Goal: Task Accomplishment & Management: Complete application form

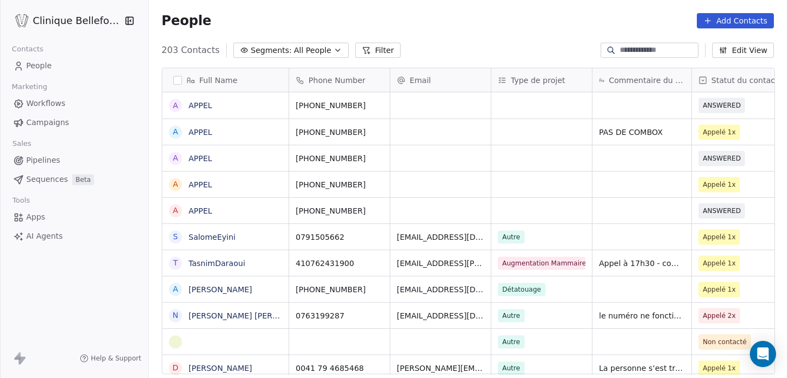
scroll to position [333, 639]
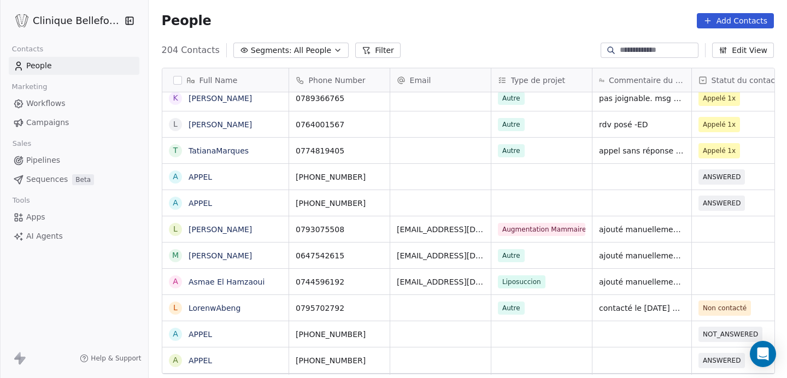
scroll to position [0, 19]
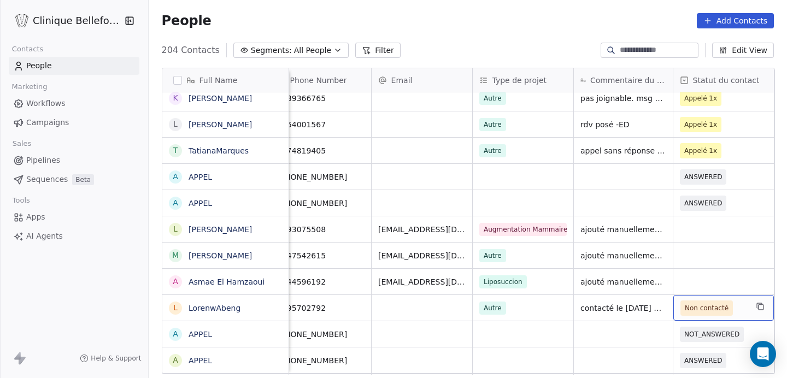
click at [731, 309] on span "Non contacté" at bounding box center [713, 308] width 67 height 15
click at [737, 309] on span "Non contacté" at bounding box center [713, 308] width 67 height 15
click at [719, 308] on span "Non contacté" at bounding box center [707, 308] width 44 height 11
click at [734, 307] on span "Non contacté" at bounding box center [713, 308] width 67 height 15
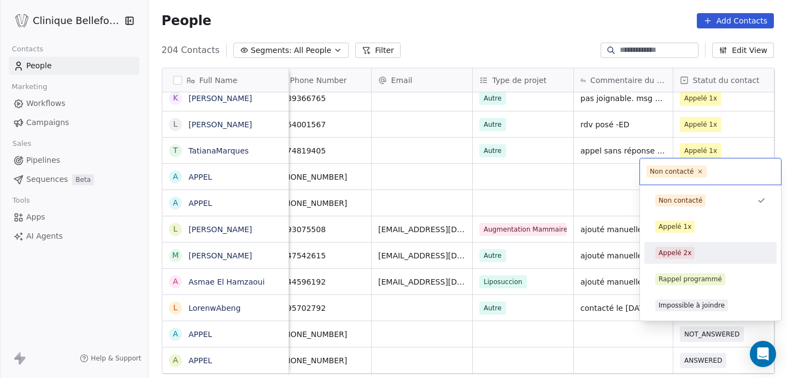
click at [680, 251] on div "Appelé 2x" at bounding box center [674, 253] width 33 height 10
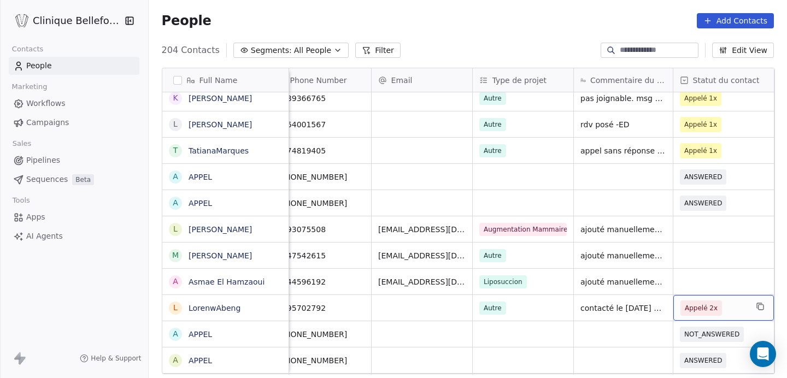
click at [727, 308] on span "Appelé 2x" at bounding box center [713, 308] width 67 height 15
click at [722, 308] on span "Appelé 2x" at bounding box center [713, 308] width 67 height 15
click at [712, 309] on span "Appelé 2x" at bounding box center [701, 308] width 33 height 11
click at [732, 309] on span "Appelé 2x" at bounding box center [713, 308] width 67 height 15
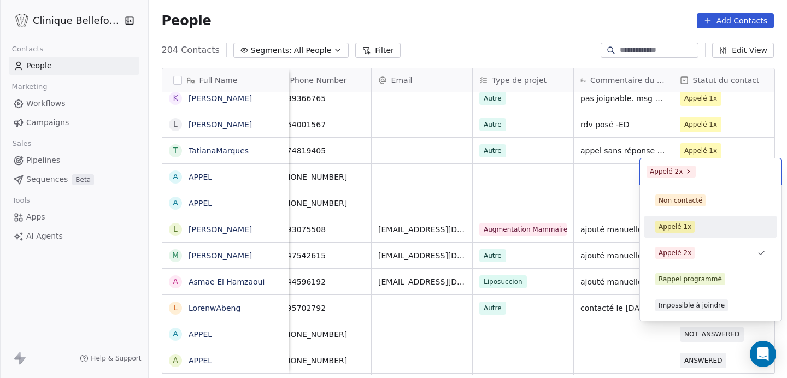
click at [699, 231] on div "Appelé 1x" at bounding box center [710, 227] width 110 height 12
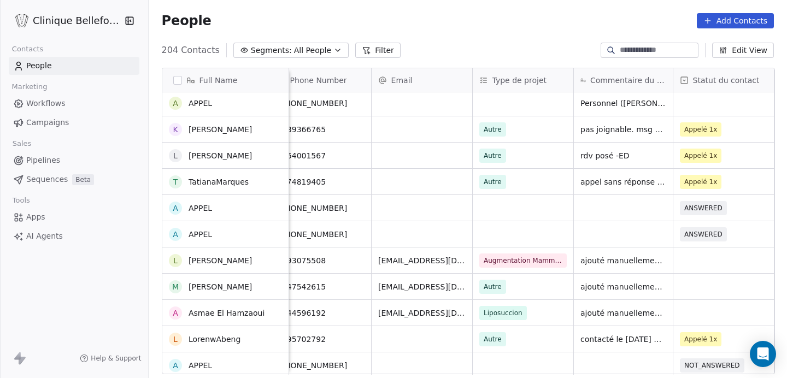
scroll to position [448, 0]
click at [718, 133] on span "Appelé 1x" at bounding box center [713, 129] width 67 height 15
click at [727, 130] on span "Appelé 1x" at bounding box center [713, 129] width 67 height 15
click at [705, 129] on span "Appelé 1x" at bounding box center [701, 130] width 33 height 11
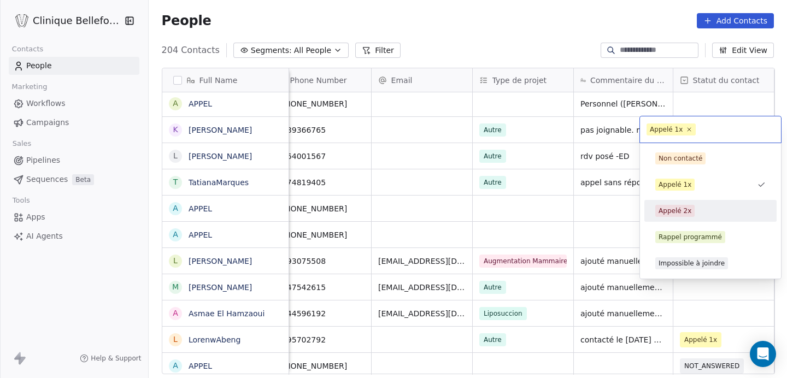
click at [671, 205] on span "Appelé 2x" at bounding box center [674, 211] width 39 height 12
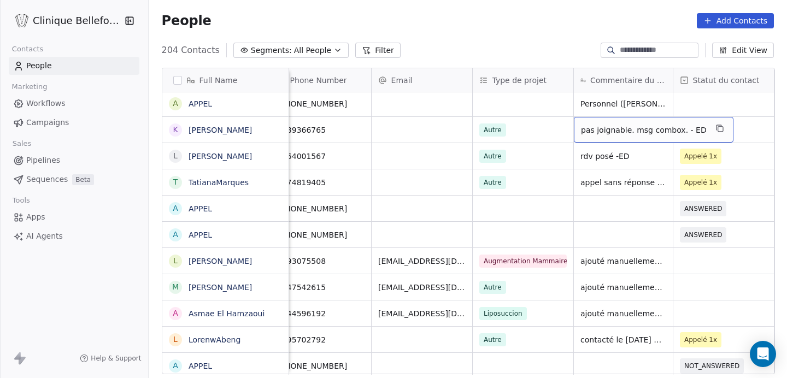
click at [672, 131] on span "pas joignable. msg combox. - ED" at bounding box center [644, 130] width 126 height 11
click at [679, 129] on span "pas joignable. msg combox. - ED" at bounding box center [644, 130] width 126 height 11
click at [676, 129] on span "pas joignable. msg combox. - ED" at bounding box center [644, 130] width 126 height 11
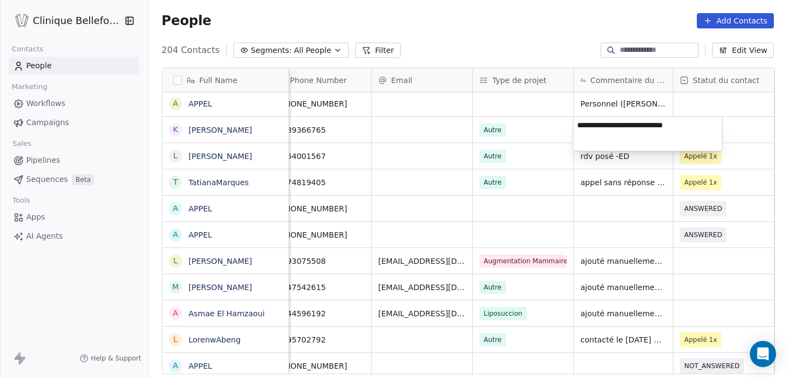
click at [674, 126] on textarea "**********" at bounding box center [647, 134] width 149 height 34
type textarea "**********"
click at [657, 237] on html "Clinique Bellefontaine Contacts People Marketing Workflows Campaigns Sales Pipe…" at bounding box center [393, 189] width 787 height 378
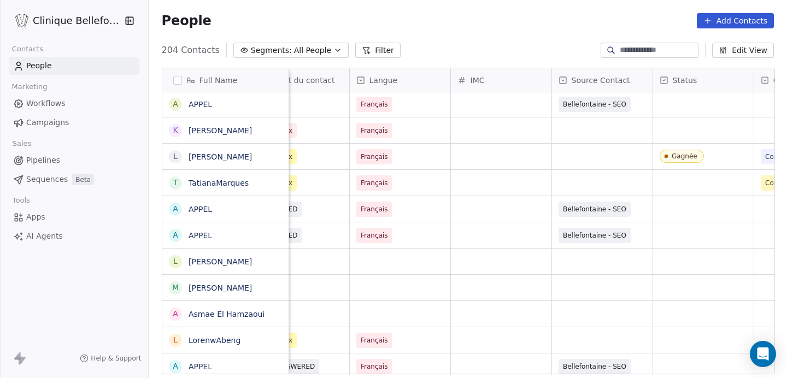
scroll to position [0, 444]
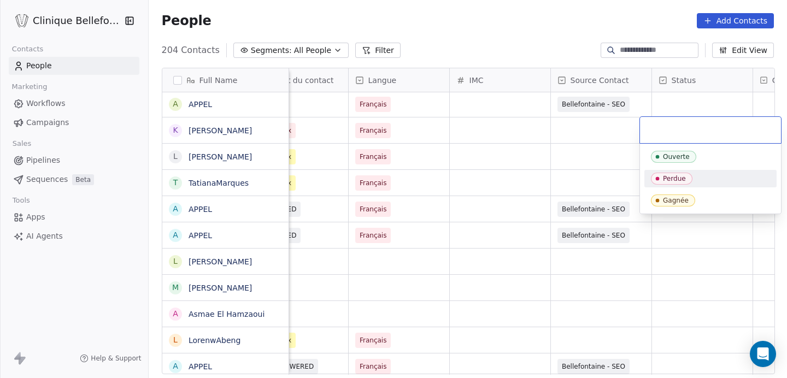
click at [681, 178] on div "Perdue" at bounding box center [674, 179] width 23 height 8
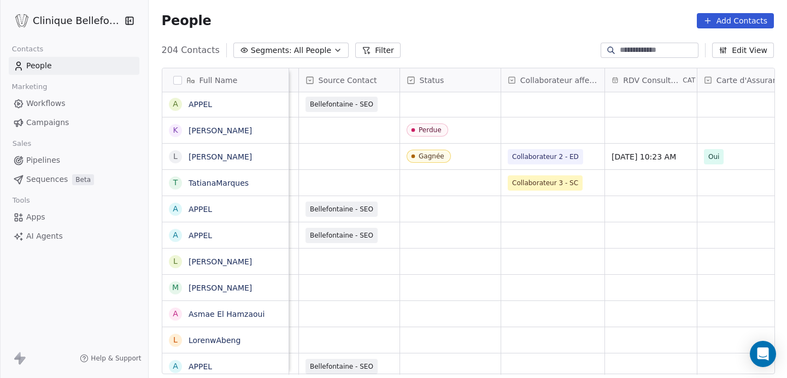
scroll to position [0, 698]
click at [516, 141] on div "grid" at bounding box center [550, 130] width 103 height 26
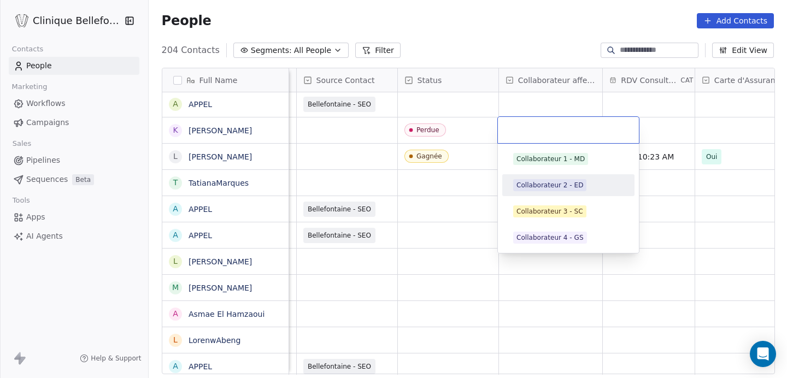
click at [541, 191] on span "Collaborateur 2 - ED" at bounding box center [549, 185] width 73 height 12
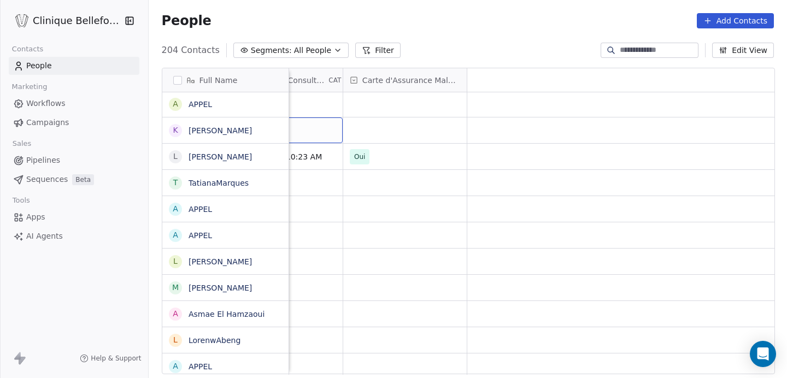
scroll to position [0, 0]
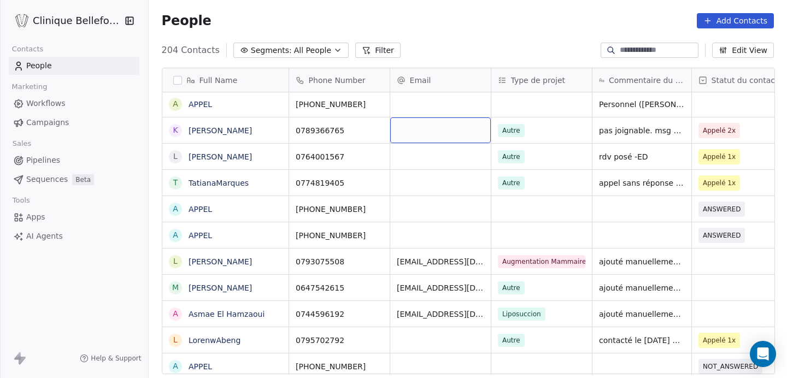
click at [410, 138] on div "grid" at bounding box center [440, 130] width 101 height 26
paste input "**********"
type input "**********"
click at [431, 173] on html "Clinique Bellefontaine Contacts People Marketing Workflows Campaigns Sales Pipe…" at bounding box center [393, 189] width 787 height 378
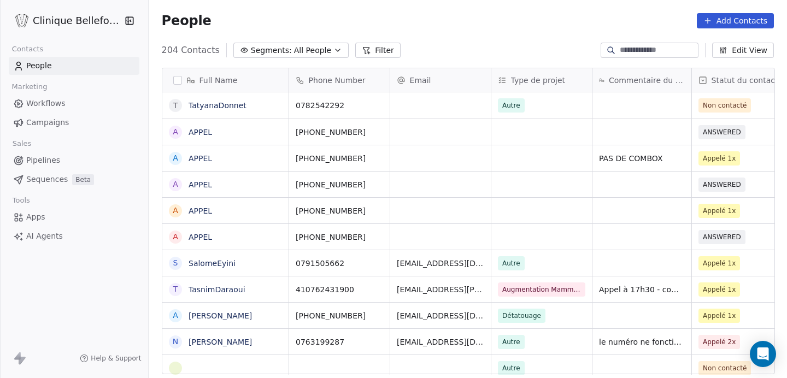
click at [631, 51] on input at bounding box center [658, 50] width 76 height 11
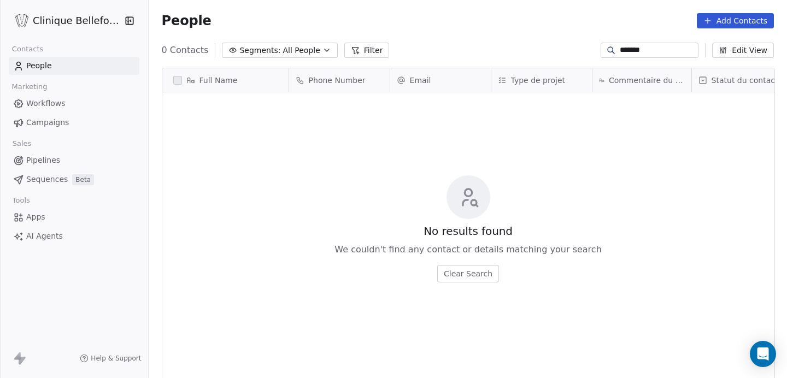
type input "*******"
click at [761, 20] on button "Add Contacts" at bounding box center [735, 20] width 77 height 15
click at [723, 46] on span "Create new contact" at bounding box center [738, 44] width 75 height 11
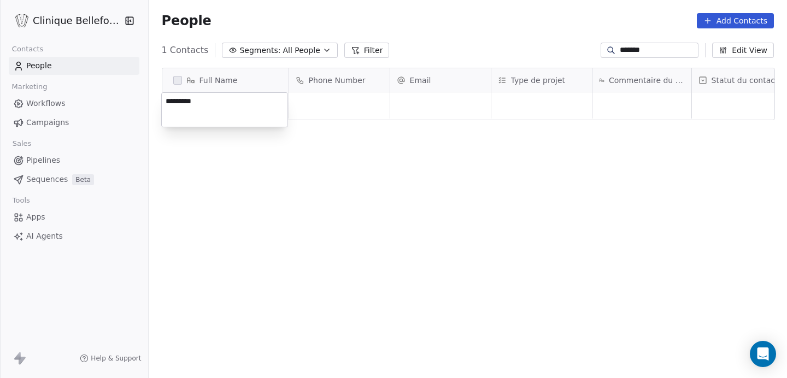
drag, startPoint x: 234, startPoint y: 104, endPoint x: 76, endPoint y: 98, distance: 158.0
click at [76, 98] on html "Clinique Bellefontaine Contacts People Marketing Workflows Campaigns Sales Pipe…" at bounding box center [393, 189] width 787 height 378
type textarea "*"
click at [555, 50] on html "Clinique Bellefontaine Contacts People Marketing Workflows Campaigns Sales Pipe…" at bounding box center [393, 189] width 787 height 378
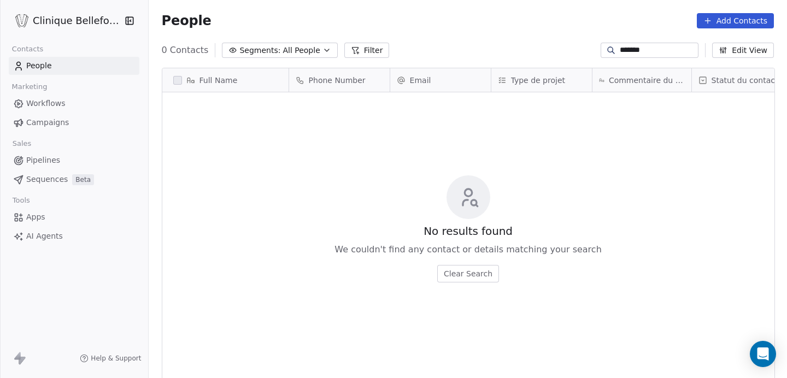
drag, startPoint x: 663, startPoint y: 45, endPoint x: 510, endPoint y: 46, distance: 153.5
click at [510, 46] on div "0 Contacts Segments: All People Filter ******* Edit View" at bounding box center [468, 50] width 638 height 17
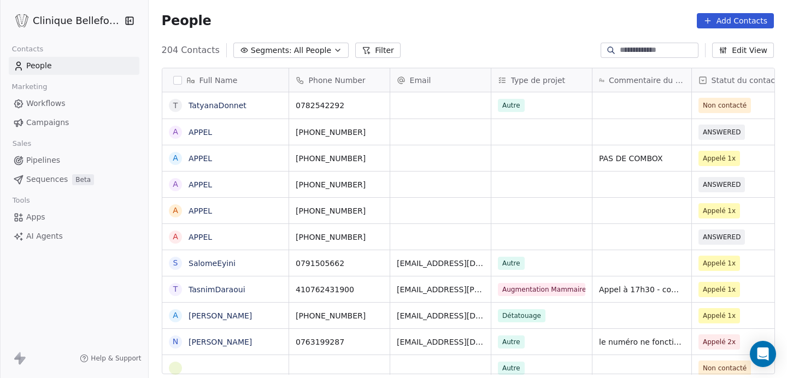
click at [744, 21] on button "Add Contacts" at bounding box center [735, 20] width 77 height 15
click at [724, 44] on span "Create new contact" at bounding box center [738, 44] width 75 height 11
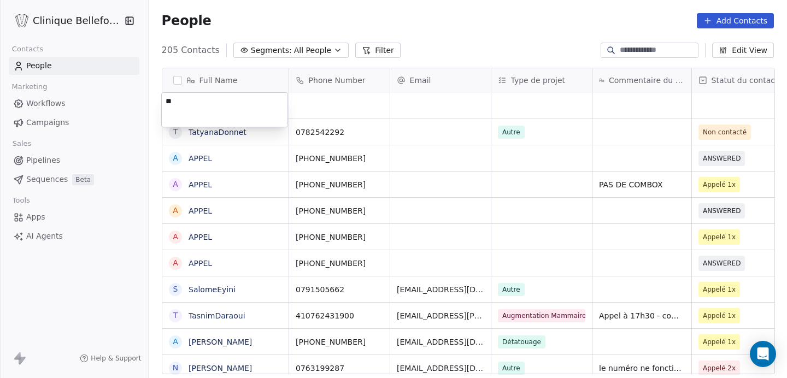
type textarea "*"
type textarea "**********"
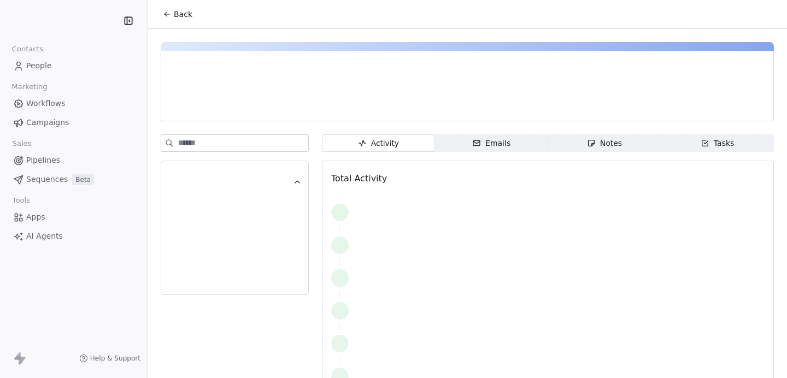
click at [47, 64] on span "People" at bounding box center [39, 65] width 26 height 11
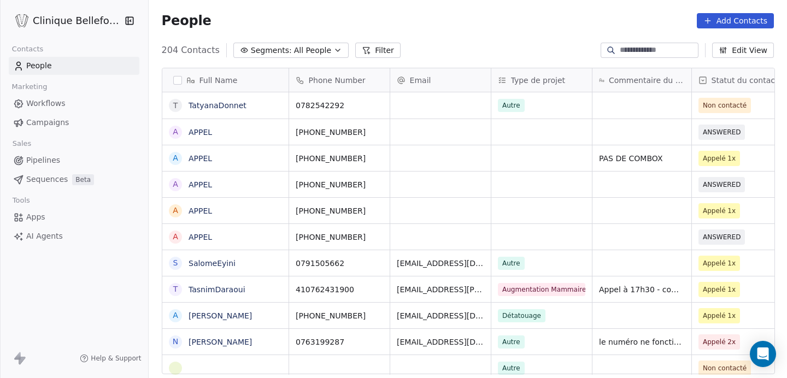
scroll to position [333, 639]
click at [749, 23] on button "Add Contacts" at bounding box center [735, 20] width 77 height 15
click at [738, 48] on span "Create new contact" at bounding box center [738, 44] width 75 height 11
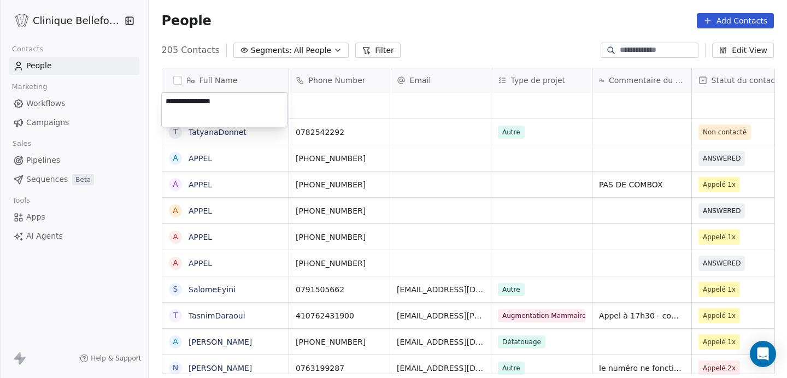
type textarea "**********"
click at [360, 96] on html "Clinique Bellefontaine Contacts People Marketing Workflows Campaigns Sales Pipe…" at bounding box center [393, 189] width 787 height 378
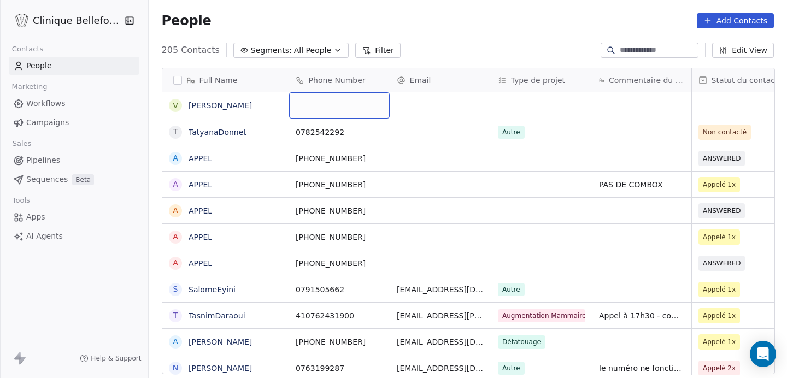
click at [359, 99] on div "grid" at bounding box center [339, 105] width 101 height 26
type input "**********"
click at [431, 106] on html "Clinique Bellefontaine Contacts People Marketing Workflows Campaigns Sales Pipe…" at bounding box center [393, 189] width 787 height 378
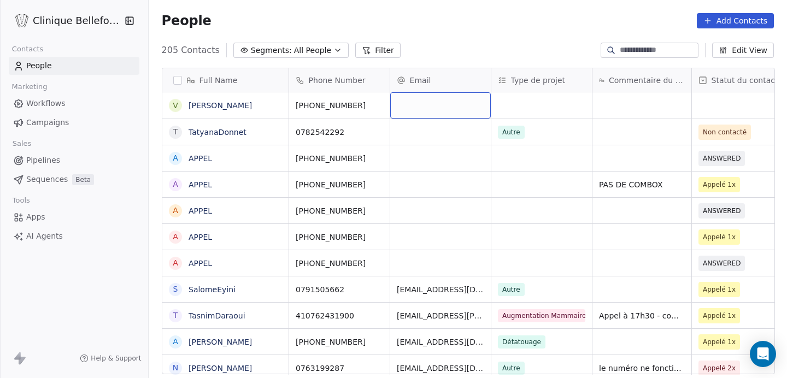
click at [431, 106] on div "grid" at bounding box center [440, 105] width 101 height 26
type input "**********"
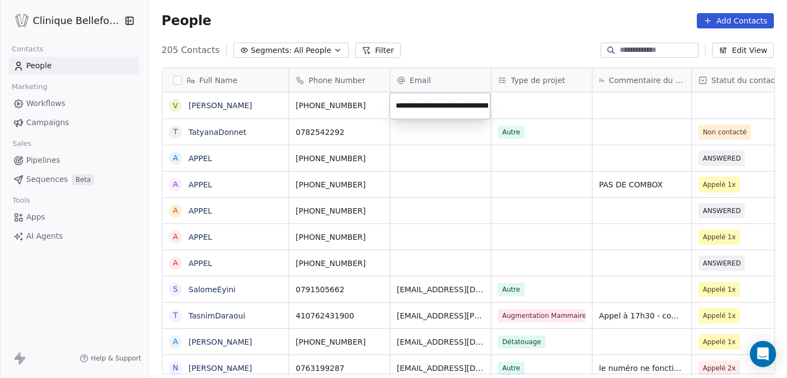
scroll to position [0, 42]
click at [559, 108] on html "Clinique Bellefontaine Contacts People Marketing Workflows Campaigns Sales Pipe…" at bounding box center [393, 189] width 787 height 378
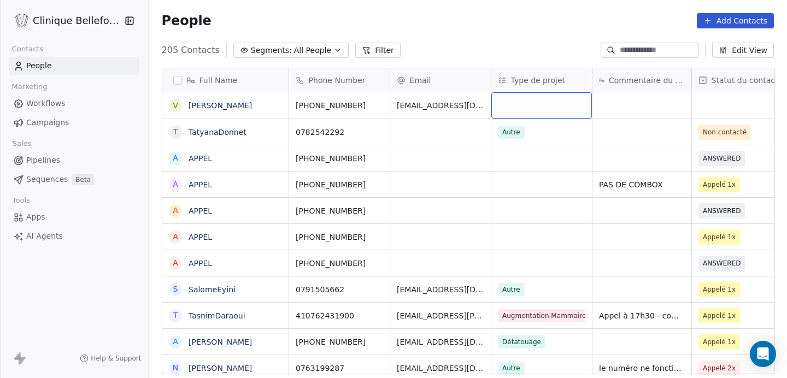
click at [517, 103] on div "grid" at bounding box center [541, 105] width 101 height 26
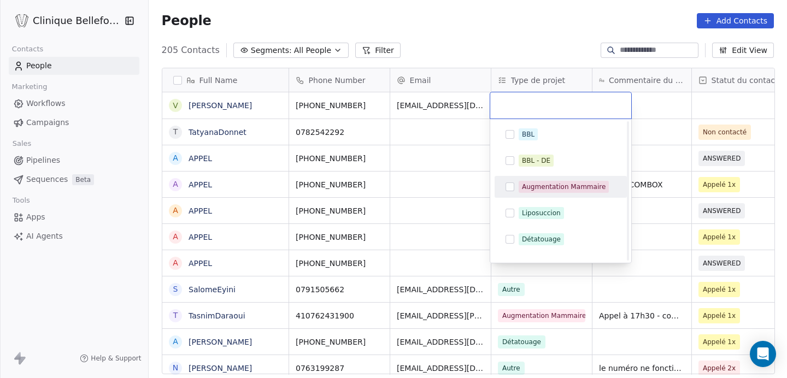
scroll to position [49, 0]
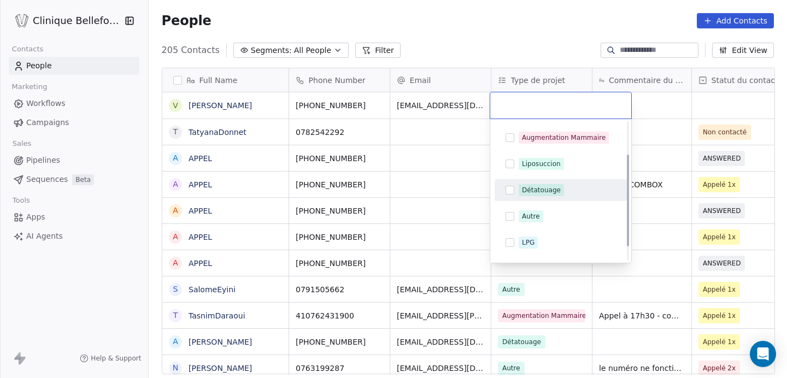
click at [521, 189] on span "Détatouage" at bounding box center [541, 190] width 45 height 12
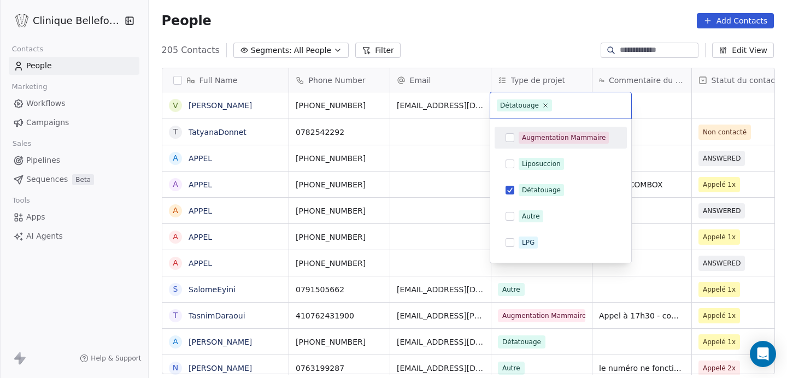
click at [655, 110] on html "Clinique Bellefontaine Contacts People Marketing Workflows Campaigns Sales Pipe…" at bounding box center [393, 189] width 787 height 378
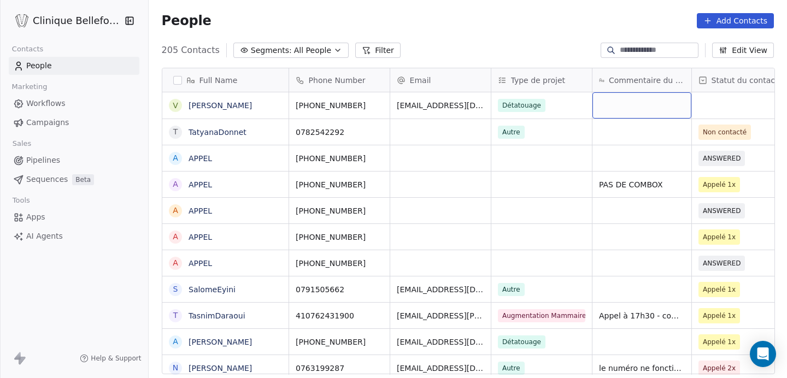
click at [655, 110] on div "grid" at bounding box center [641, 105] width 99 height 26
click at [649, 110] on div "grid" at bounding box center [641, 105] width 99 height 26
type textarea "*"
type textarea "**********"
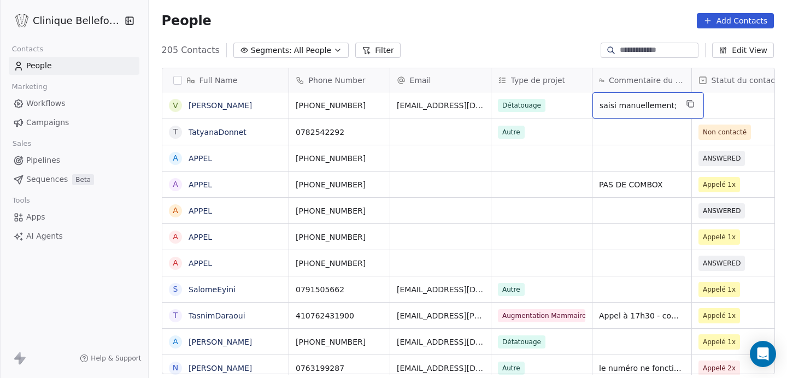
click at [659, 108] on span "saisi manuellement;" at bounding box center [638, 105] width 78 height 11
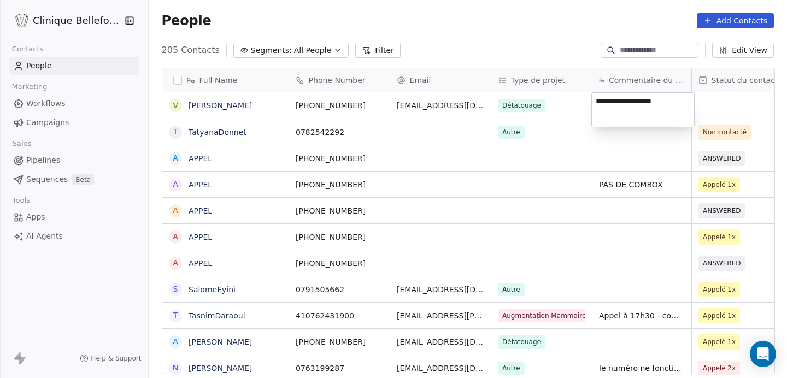
type textarea "**********"
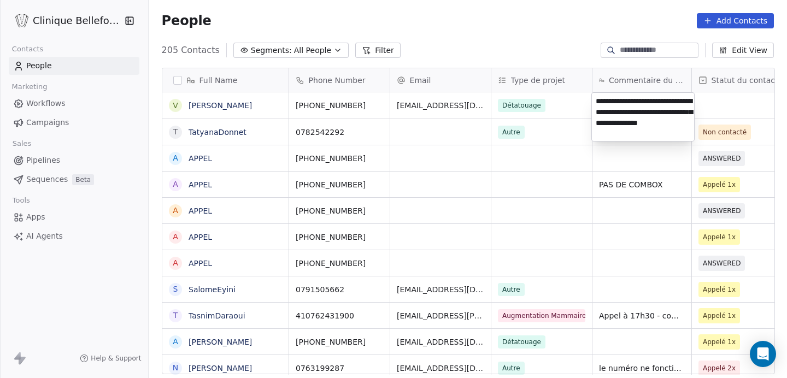
click at [658, 184] on html "Clinique Bellefontaine Contacts People Marketing Workflows Campaigns Sales Pipe…" at bounding box center [393, 189] width 787 height 378
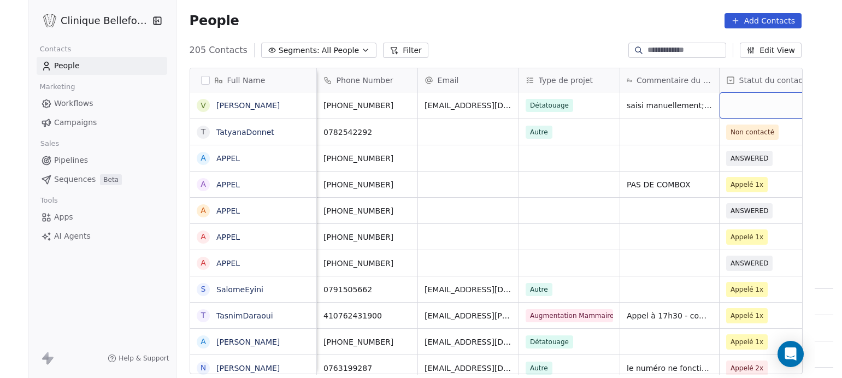
scroll to position [0, 19]
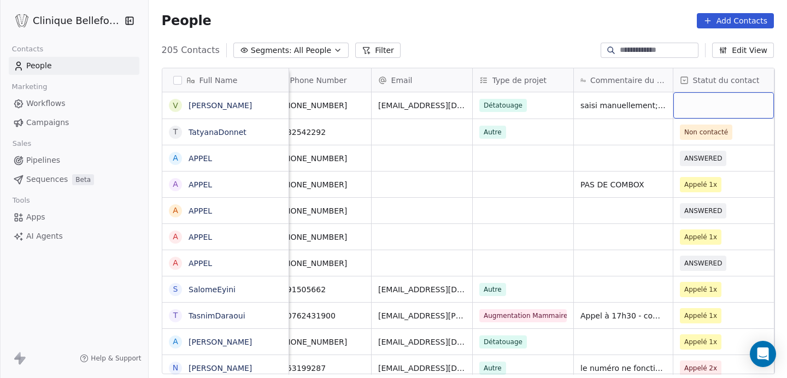
click at [706, 104] on div "grid" at bounding box center [723, 105] width 101 height 26
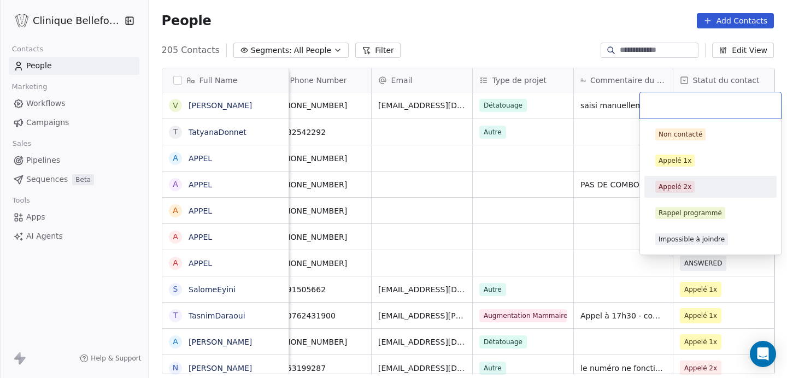
click at [668, 190] on div "Appelé 2x" at bounding box center [674, 187] width 33 height 10
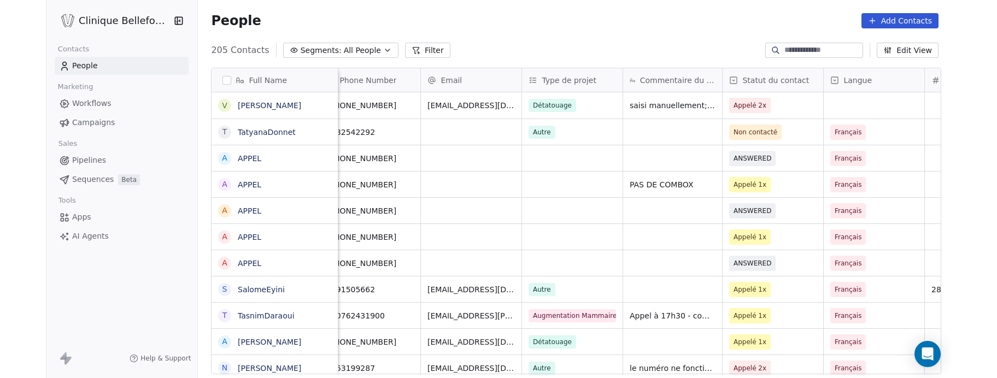
scroll to position [333, 758]
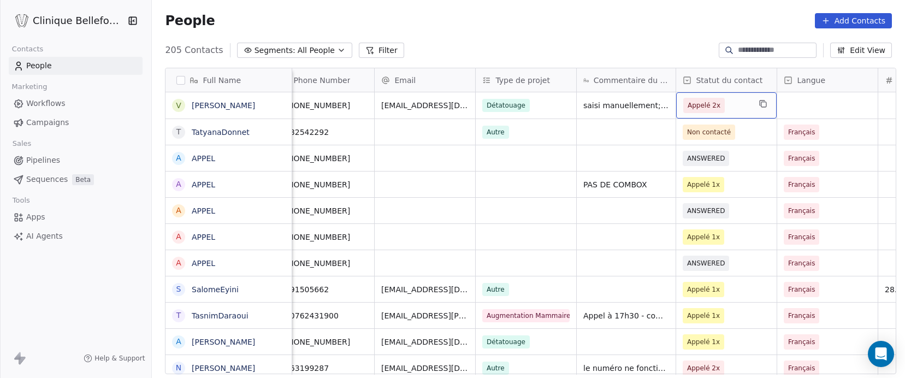
click at [714, 107] on span "Appelé 2x" at bounding box center [704, 105] width 33 height 11
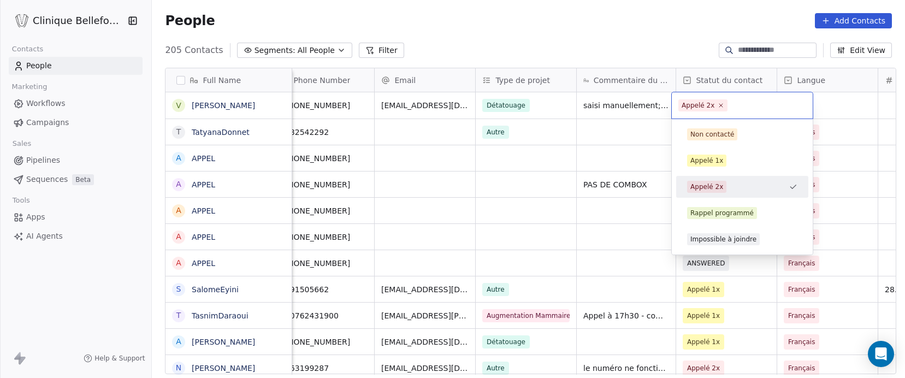
click at [786, 107] on html "Clinique Bellefontaine Contacts People Marketing Workflows Campaigns Sales Pipe…" at bounding box center [452, 189] width 905 height 378
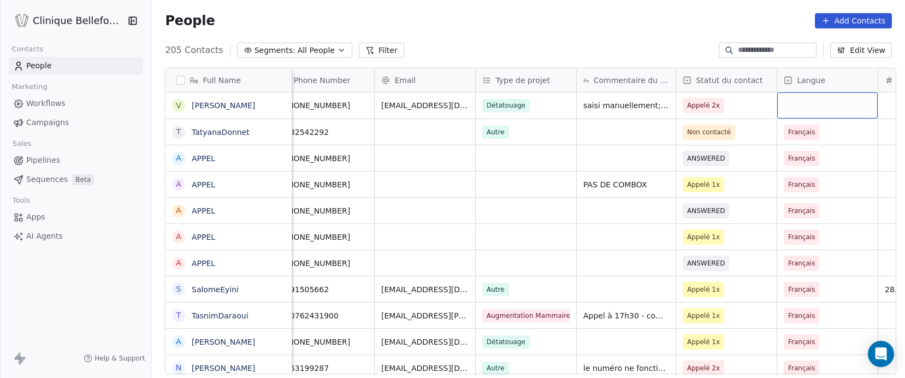
click at [786, 111] on div "grid" at bounding box center [827, 105] width 101 height 26
click at [786, 110] on div "grid" at bounding box center [827, 105] width 101 height 26
click at [786, 108] on div "grid" at bounding box center [827, 105] width 101 height 26
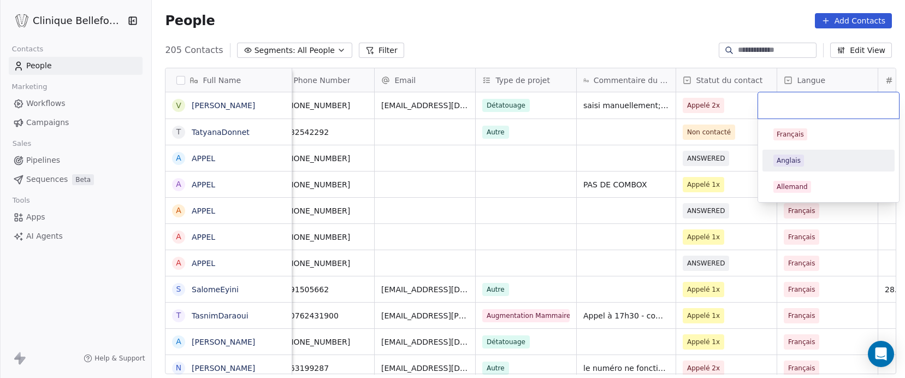
click at [784, 163] on div "Anglais" at bounding box center [789, 161] width 24 height 10
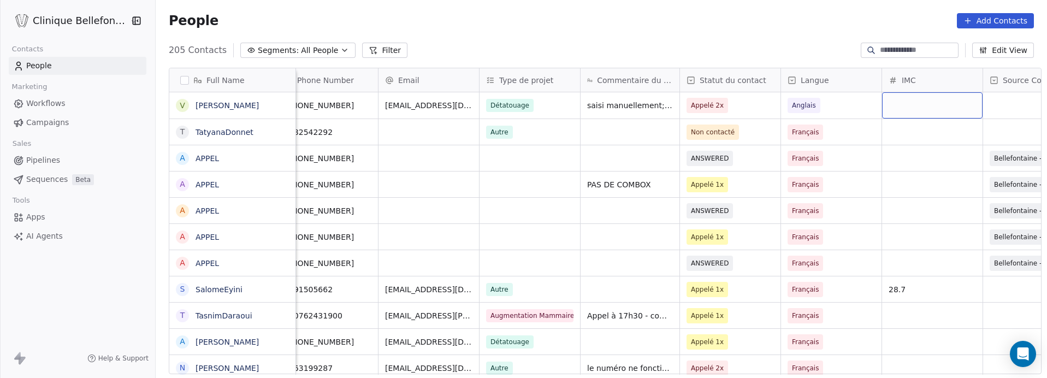
scroll to position [0, 62]
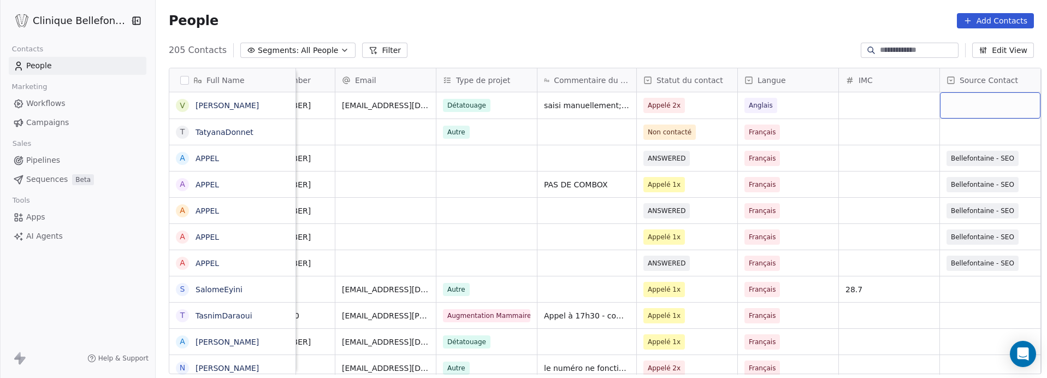
click at [786, 110] on div "grid" at bounding box center [990, 105] width 101 height 26
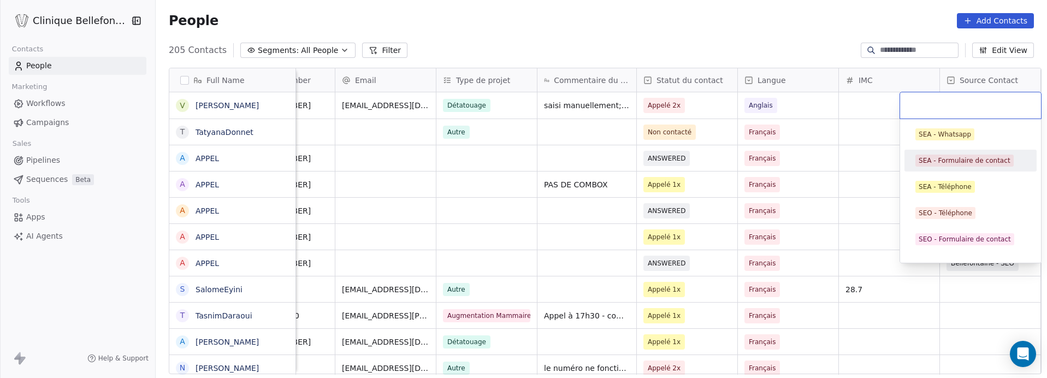
click at [786, 162] on div "SEA - Formulaire de contact" at bounding box center [965, 161] width 92 height 10
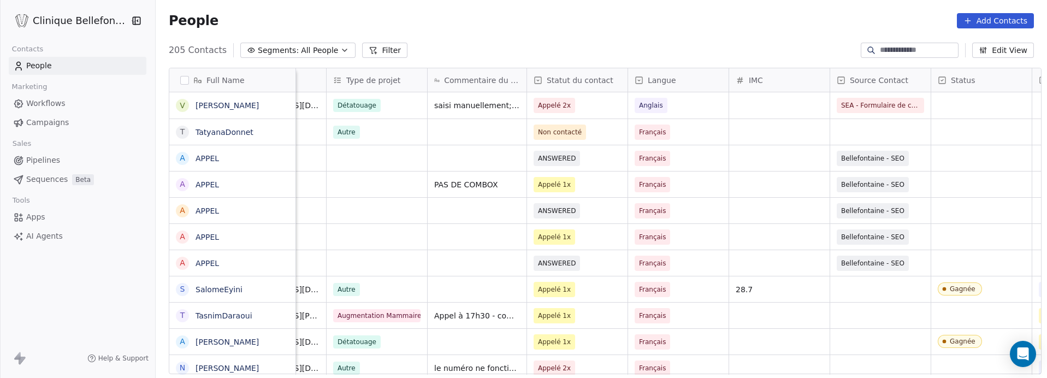
scroll to position [0, 174]
click at [786, 109] on div "grid" at bounding box center [979, 105] width 101 height 26
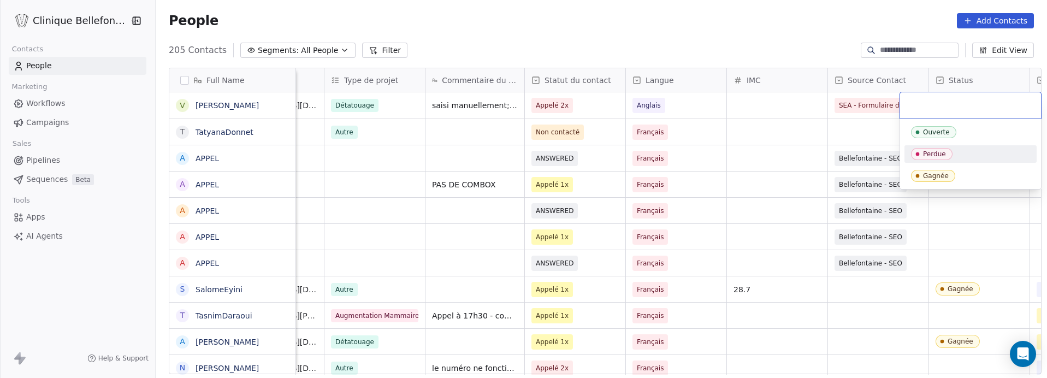
click at [786, 155] on div "Perdue" at bounding box center [934, 154] width 23 height 8
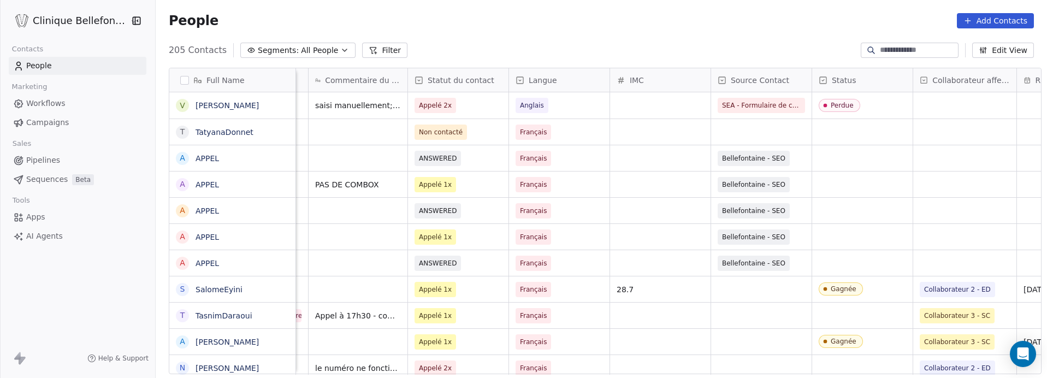
scroll to position [0, 295]
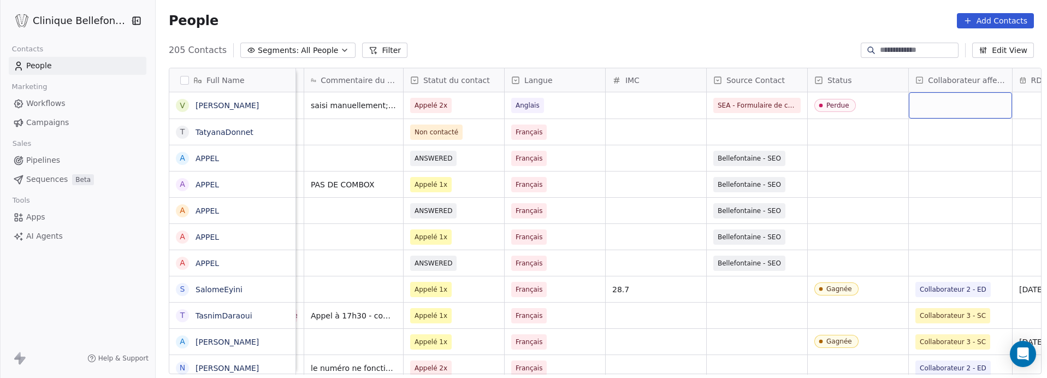
click at [786, 113] on div "grid" at bounding box center [960, 105] width 103 height 26
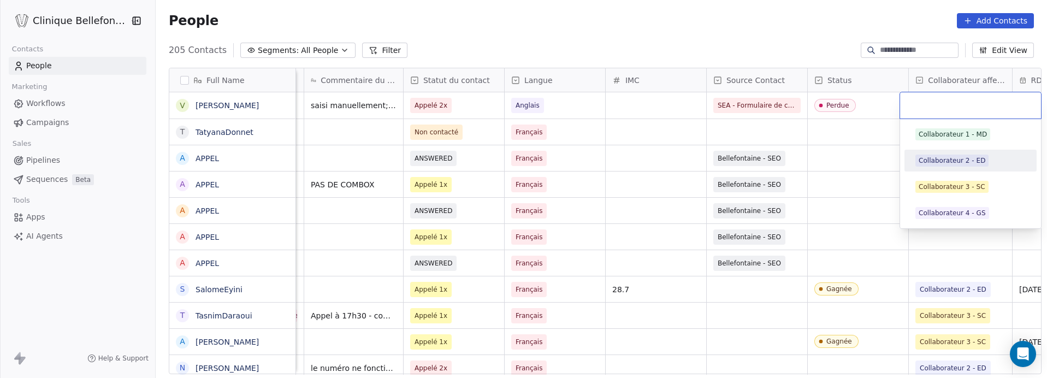
click at [786, 161] on div "Collaborateur 2 - ED" at bounding box center [952, 161] width 67 height 10
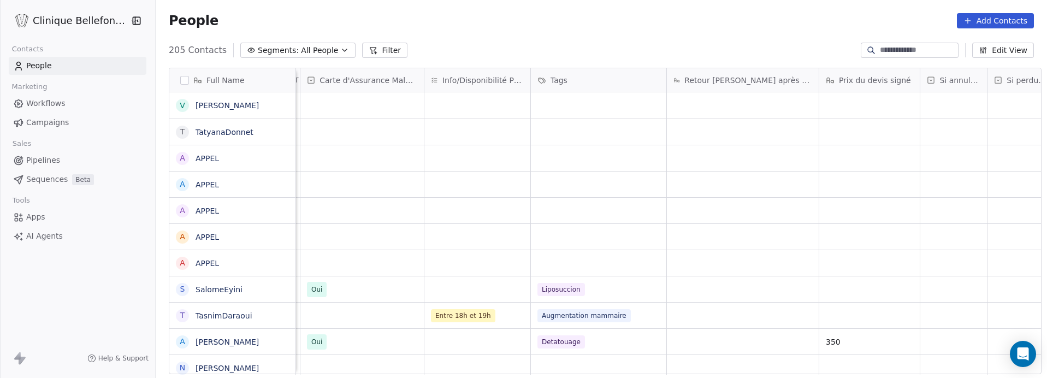
scroll to position [0, 1140]
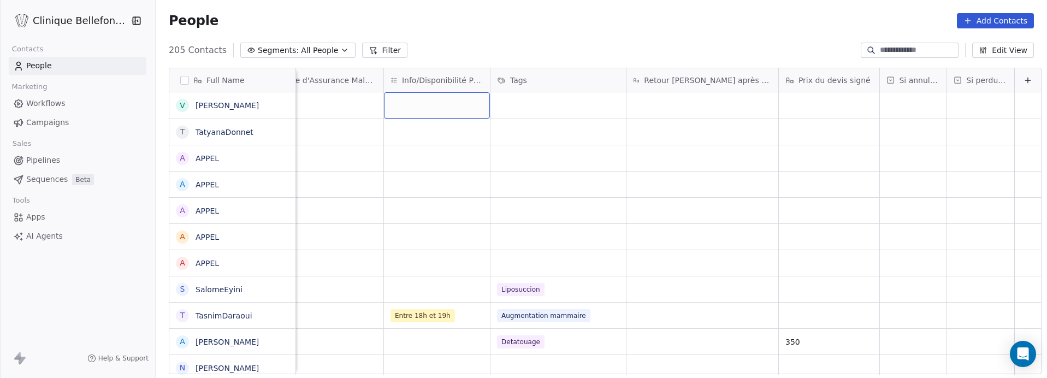
click at [416, 107] on div "grid" at bounding box center [437, 105] width 106 height 26
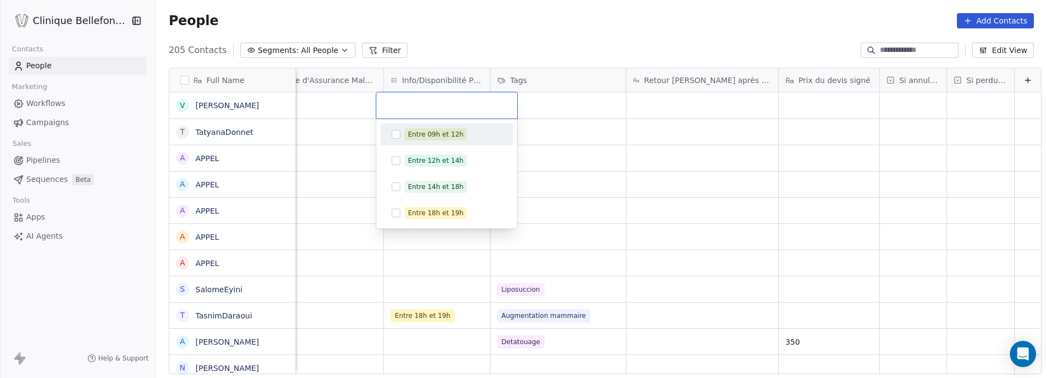
click at [543, 48] on html "Clinique Bellefontaine Contacts People Marketing Workflows Campaigns Sales Pipe…" at bounding box center [523, 189] width 1047 height 378
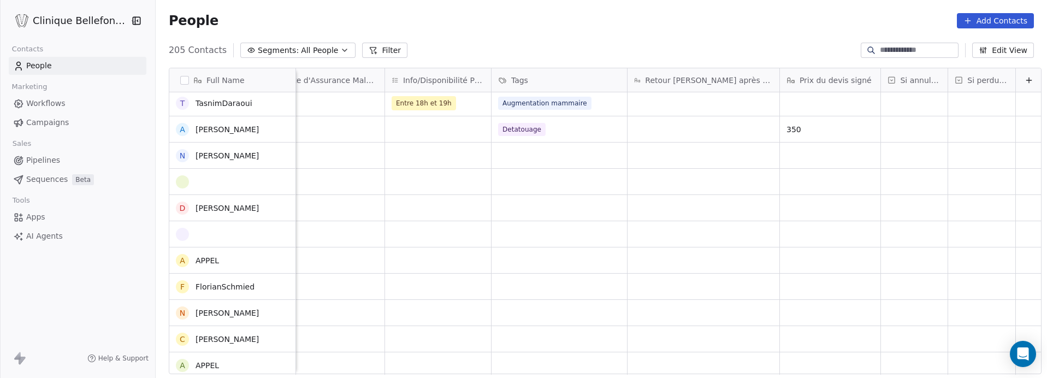
scroll to position [0, 0]
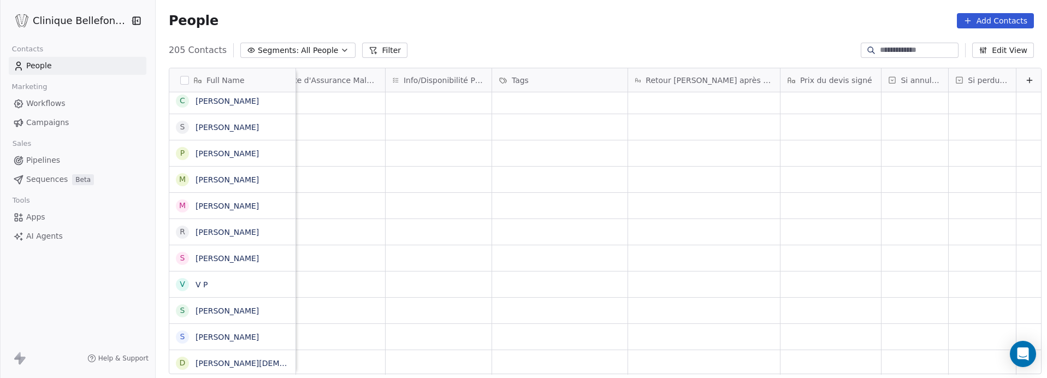
click at [312, 227] on div "grid" at bounding box center [323, 232] width 123 height 26
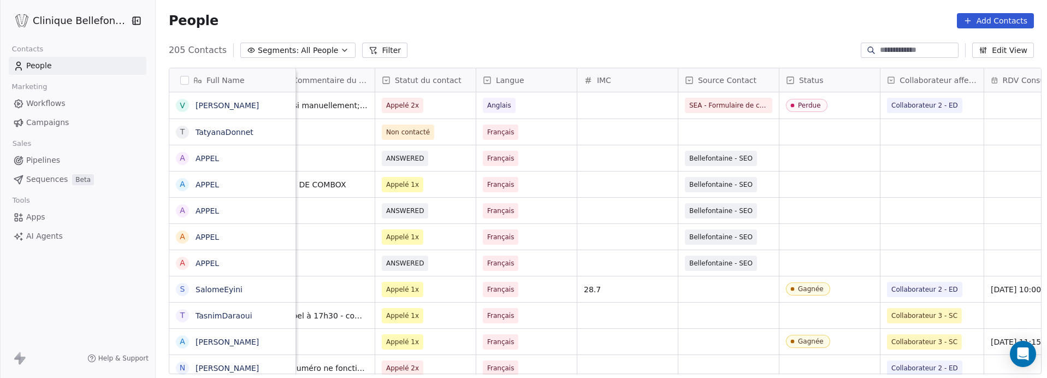
click at [786, 51] on input at bounding box center [918, 50] width 76 height 11
click at [786, 18] on button "Add Contacts" at bounding box center [995, 20] width 77 height 15
click at [786, 49] on span "Create new contact" at bounding box center [999, 44] width 75 height 11
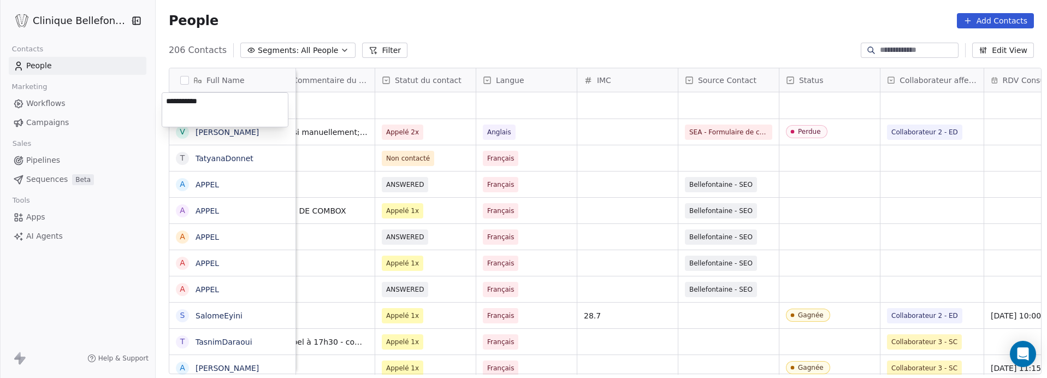
type textarea "**********"
click at [327, 100] on html "Clinique Bellefontaine Contacts People Marketing Workflows Campaigns Sales Pipe…" at bounding box center [523, 189] width 1047 height 378
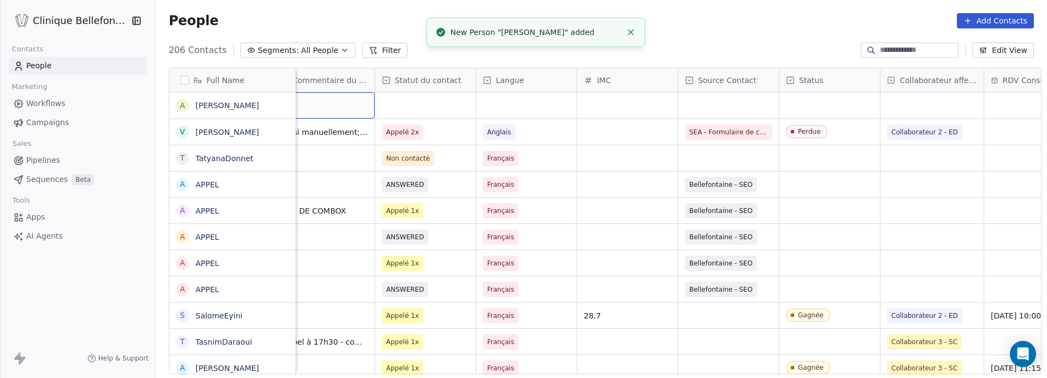
scroll to position [0, 303]
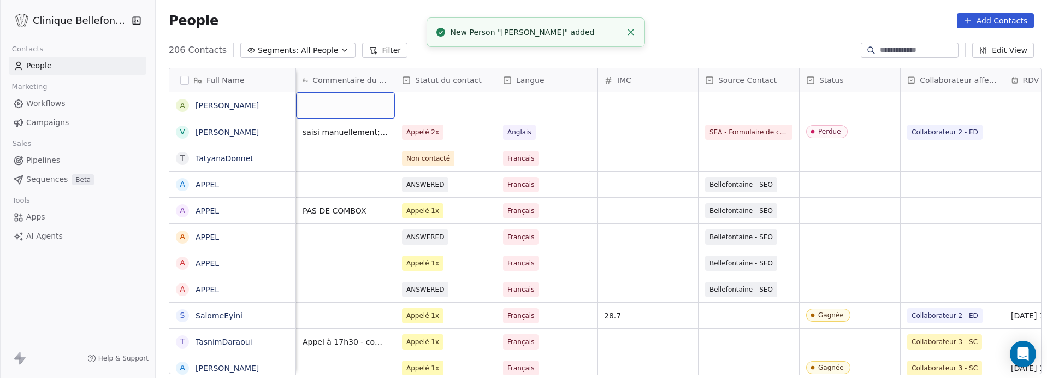
click at [327, 100] on div "grid" at bounding box center [345, 105] width 99 height 26
click at [316, 108] on div "grid" at bounding box center [345, 105] width 99 height 26
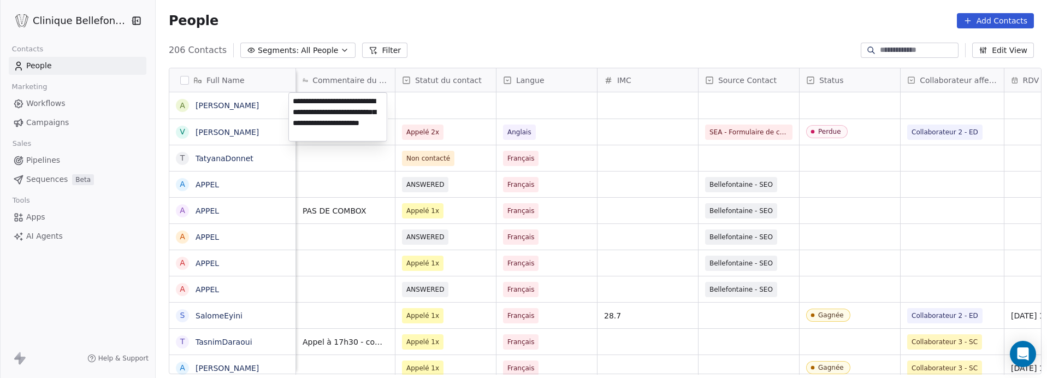
type textarea "**********"
click at [449, 102] on html "Clinique Bellefontaine Contacts People Marketing Workflows Campaigns Sales Pipe…" at bounding box center [523, 189] width 1047 height 378
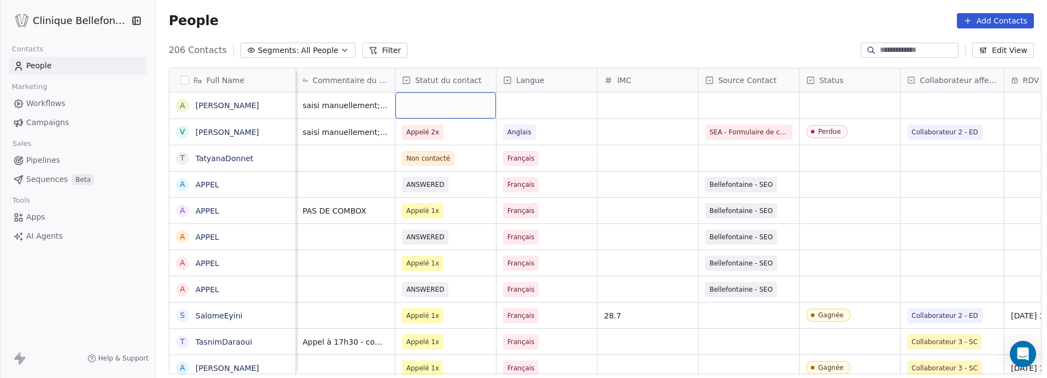
click at [449, 102] on div "grid" at bounding box center [446, 105] width 101 height 26
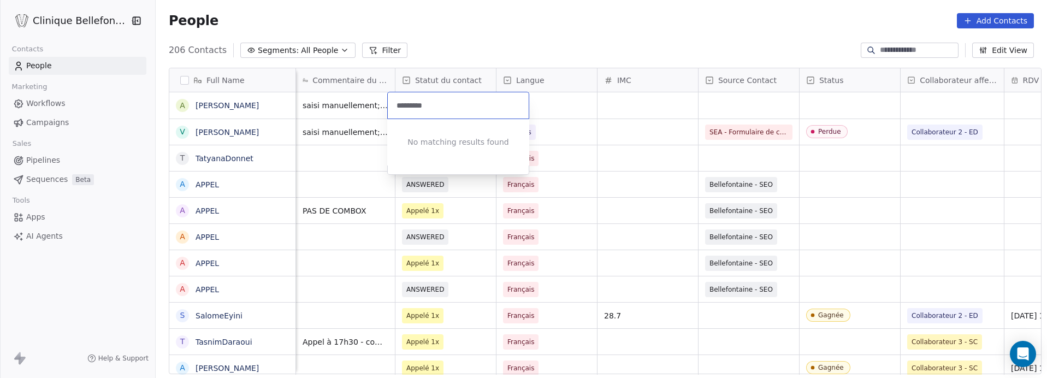
type input "**********"
click at [544, 97] on html "Clinique Bellefontaine Contacts People Marketing Workflows Campaigns Sales Pipe…" at bounding box center [523, 189] width 1047 height 378
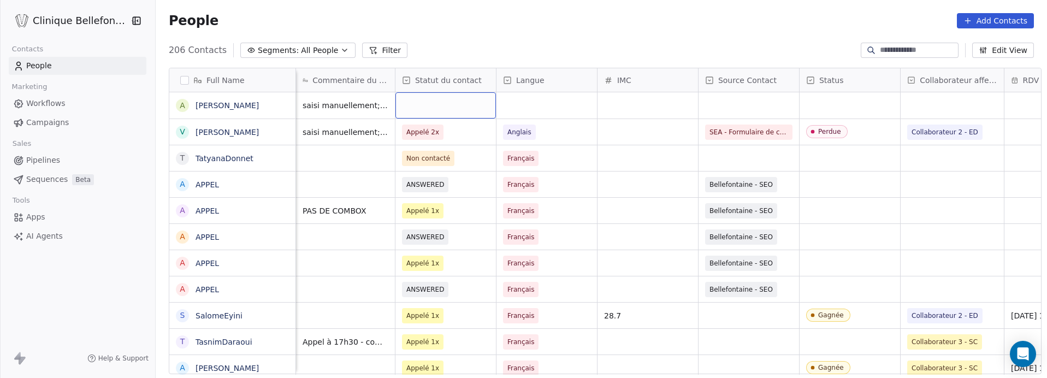
click at [458, 108] on div "grid" at bounding box center [446, 105] width 101 height 26
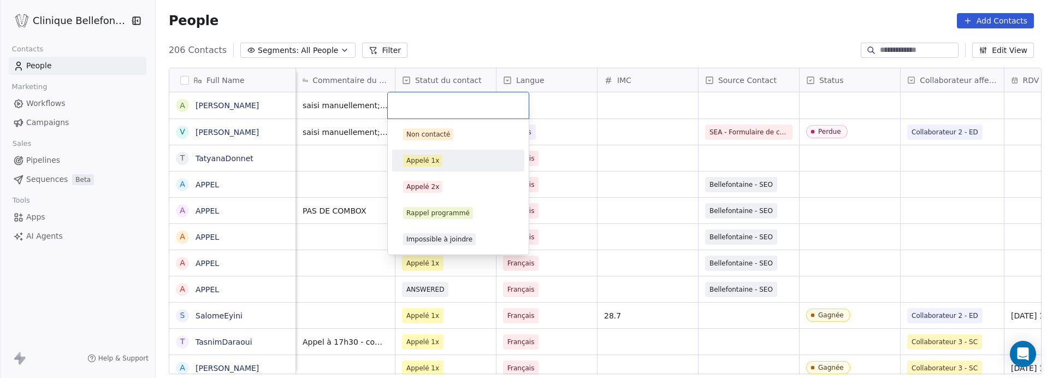
click at [540, 109] on html "Clinique Bellefontaine Contacts People Marketing Workflows Campaigns Sales Pipe…" at bounding box center [523, 189] width 1047 height 378
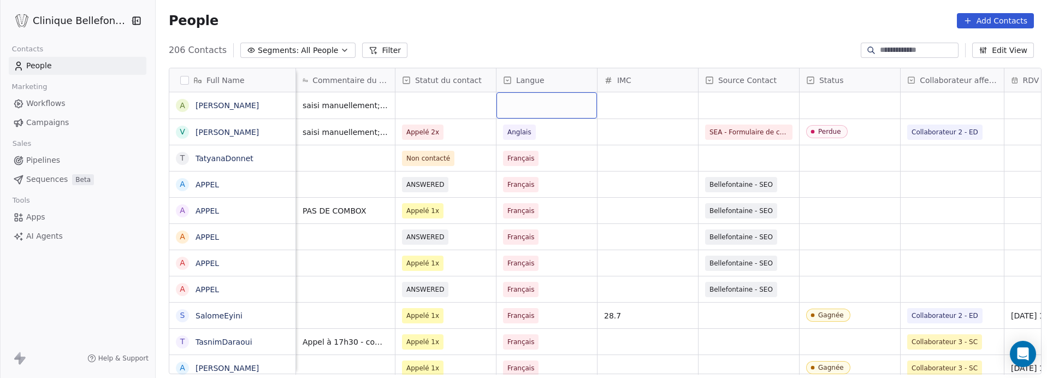
click at [540, 109] on div "grid" at bounding box center [547, 105] width 101 height 26
click at [515, 168] on div "Anglais" at bounding box center [559, 160] width 123 height 17
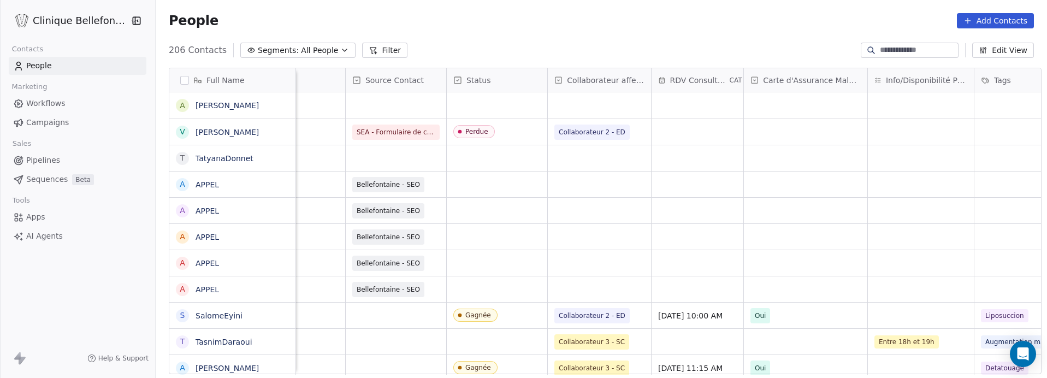
scroll to position [0, 663]
